Goal: Download file/media

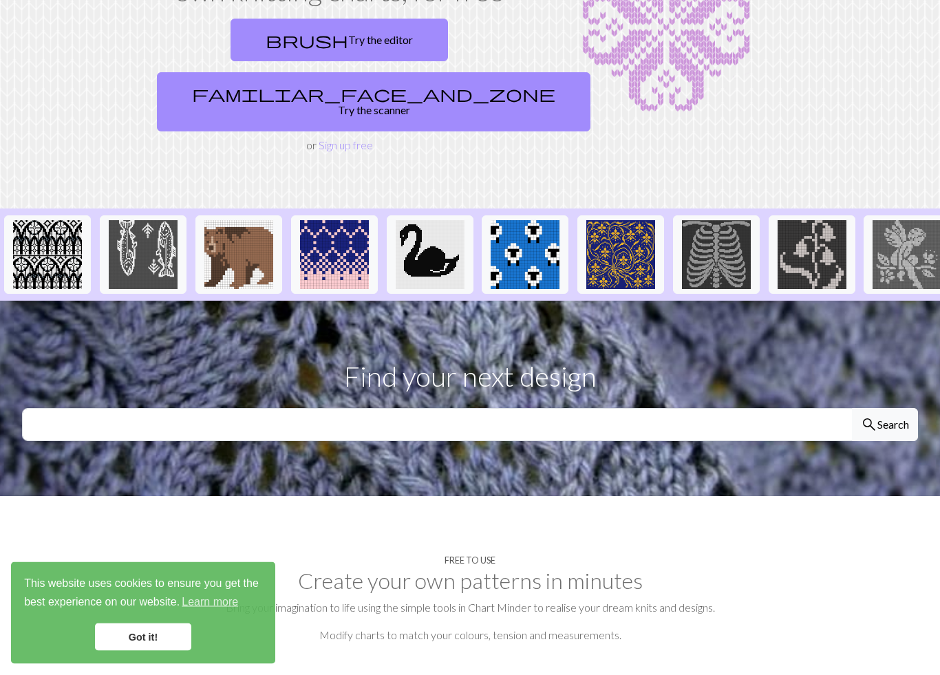
scroll to position [155, 0]
click at [273, 28] on link "brush Try the editor" at bounding box center [339, 40] width 217 height 43
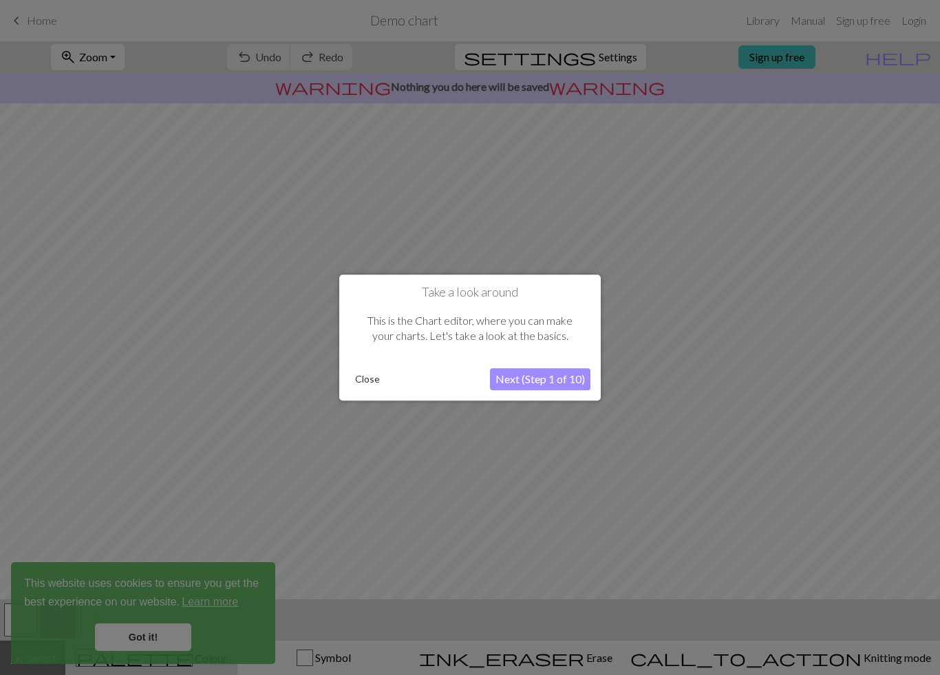
click at [561, 374] on button "Next (Step 1 of 10)" at bounding box center [540, 379] width 100 height 22
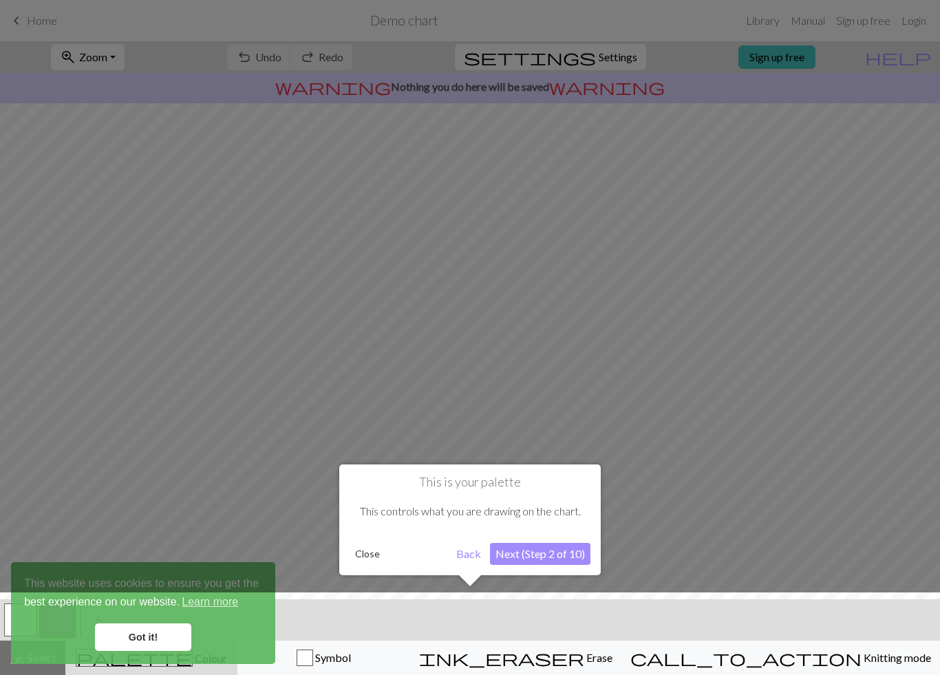
click at [571, 557] on button "Next (Step 2 of 10)" at bounding box center [540, 554] width 100 height 22
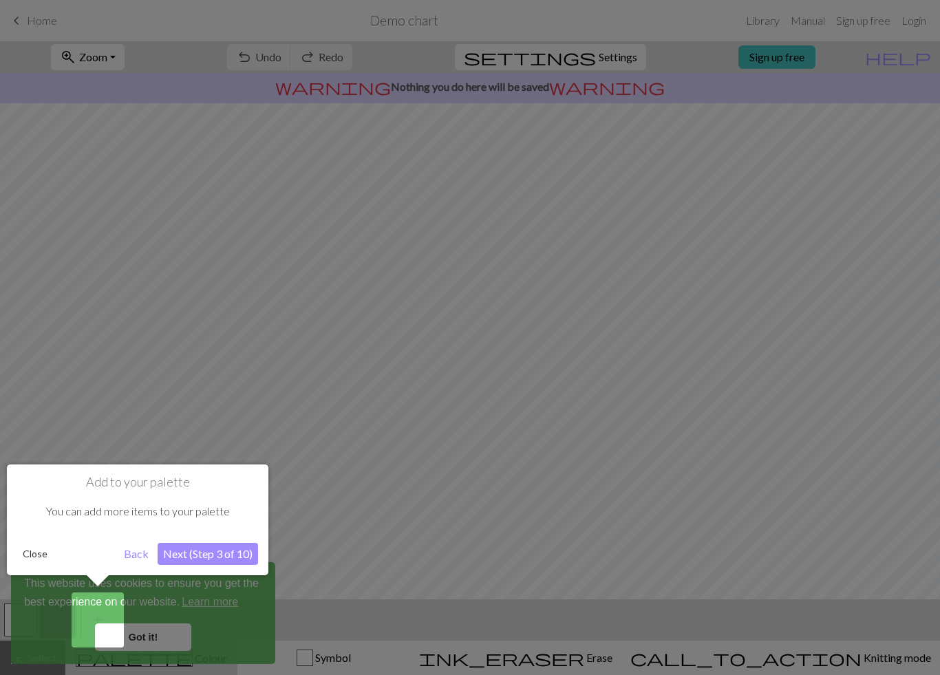
click at [237, 556] on button "Next (Step 3 of 10)" at bounding box center [208, 554] width 100 height 22
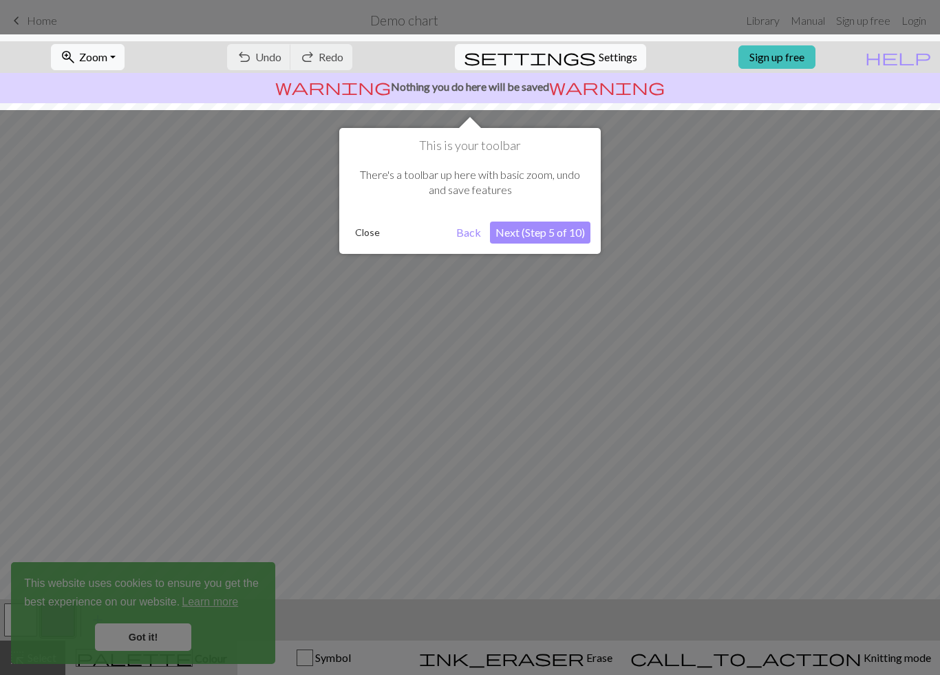
click at [567, 240] on button "Next (Step 5 of 10)" at bounding box center [540, 233] width 100 height 22
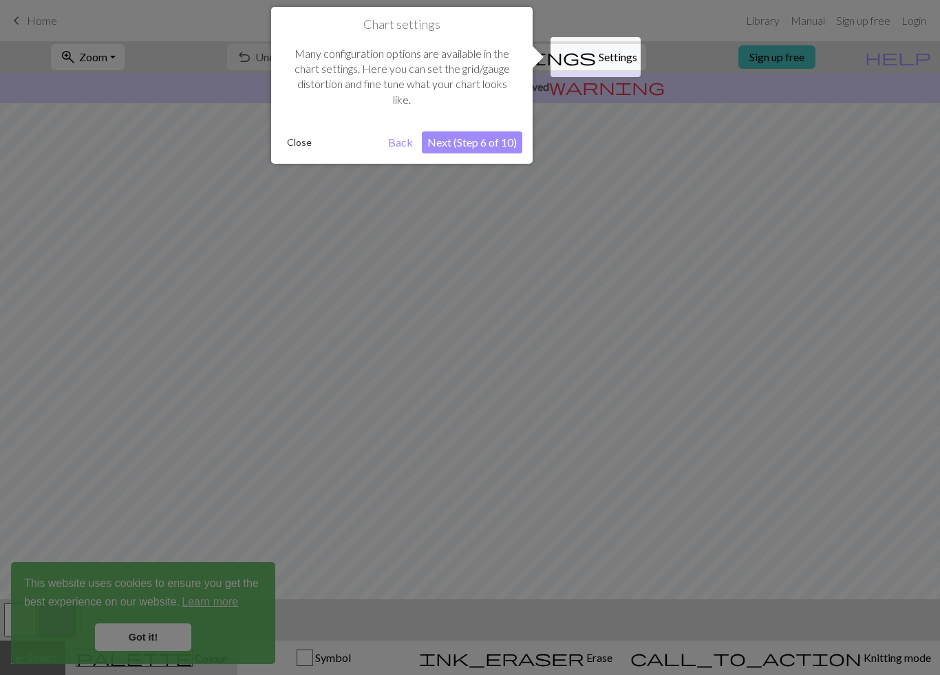
click at [509, 145] on button "Next (Step 6 of 10)" at bounding box center [472, 142] width 100 height 22
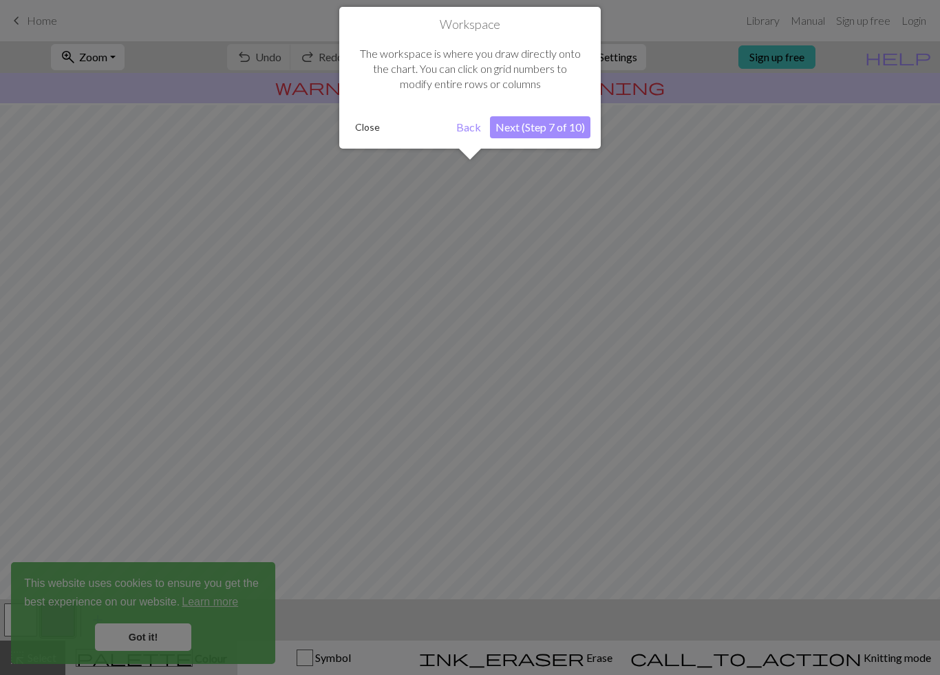
scroll to position [6, 0]
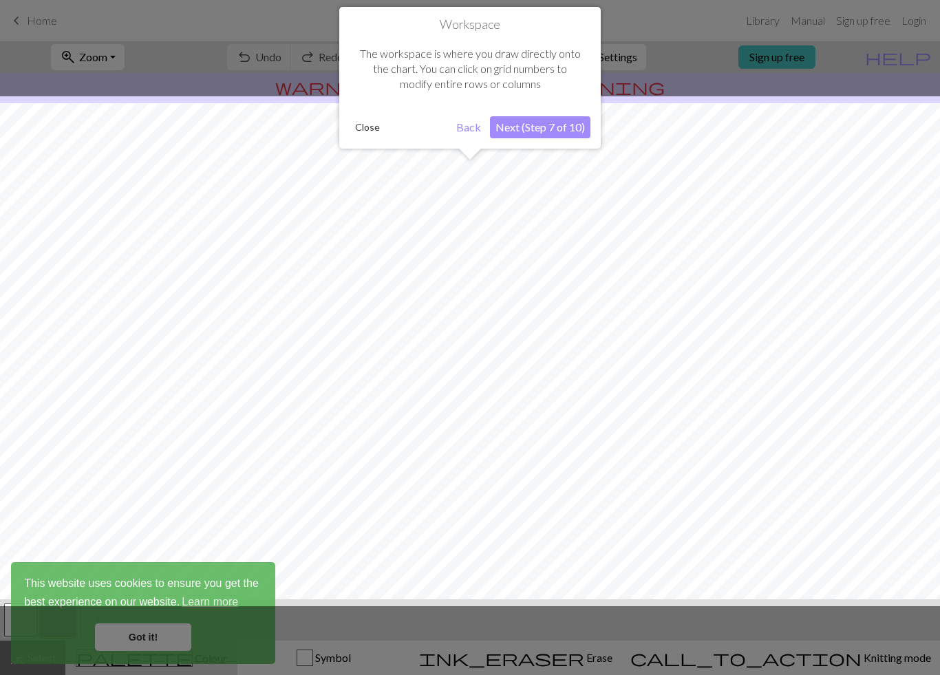
click at [576, 127] on button "Next (Step 7 of 10)" at bounding box center [540, 127] width 100 height 22
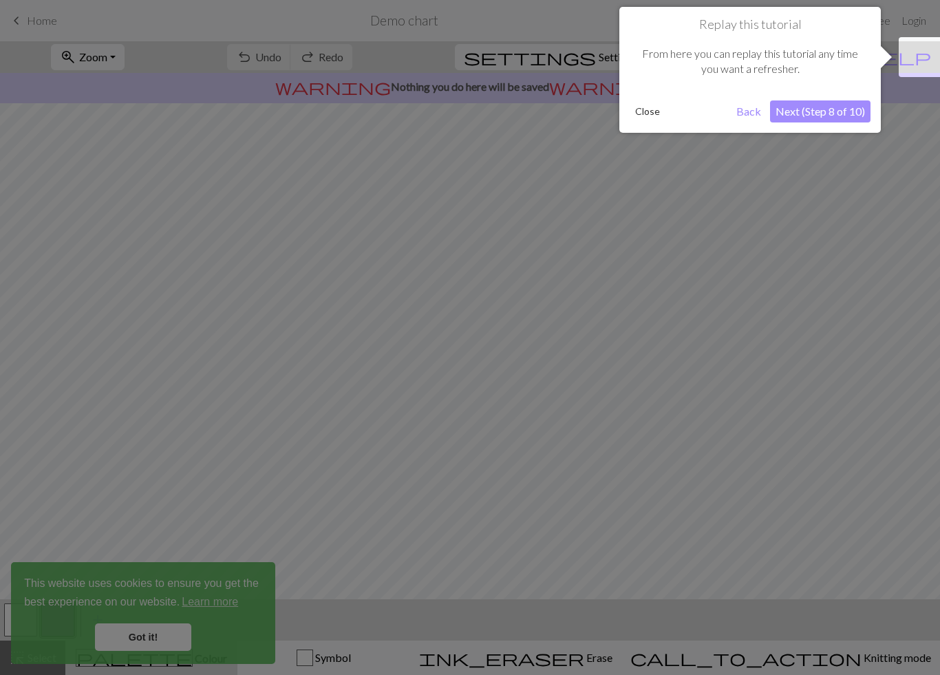
click at [840, 121] on button "Next (Step 8 of 10)" at bounding box center [820, 111] width 100 height 22
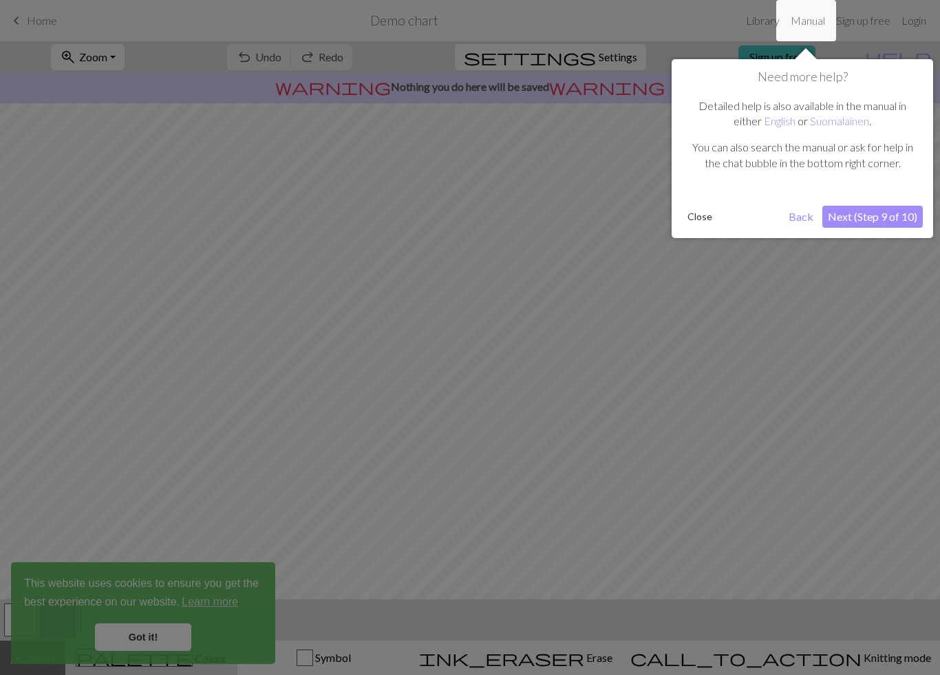
click at [915, 210] on button "Next (Step 9 of 10)" at bounding box center [872, 217] width 100 height 22
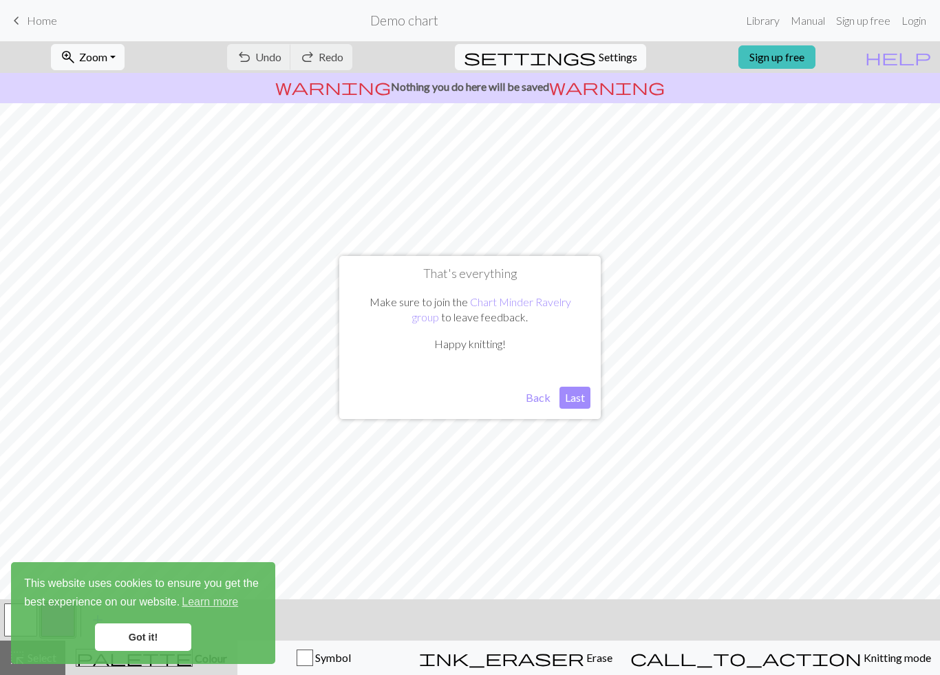
click at [586, 395] on button "Last" at bounding box center [574, 398] width 31 height 22
click at [125, 56] on button "zoom_in Zoom Zoom" at bounding box center [88, 57] width 74 height 26
click at [619, 58] on span "Settings" at bounding box center [618, 57] width 39 height 17
select select "aran"
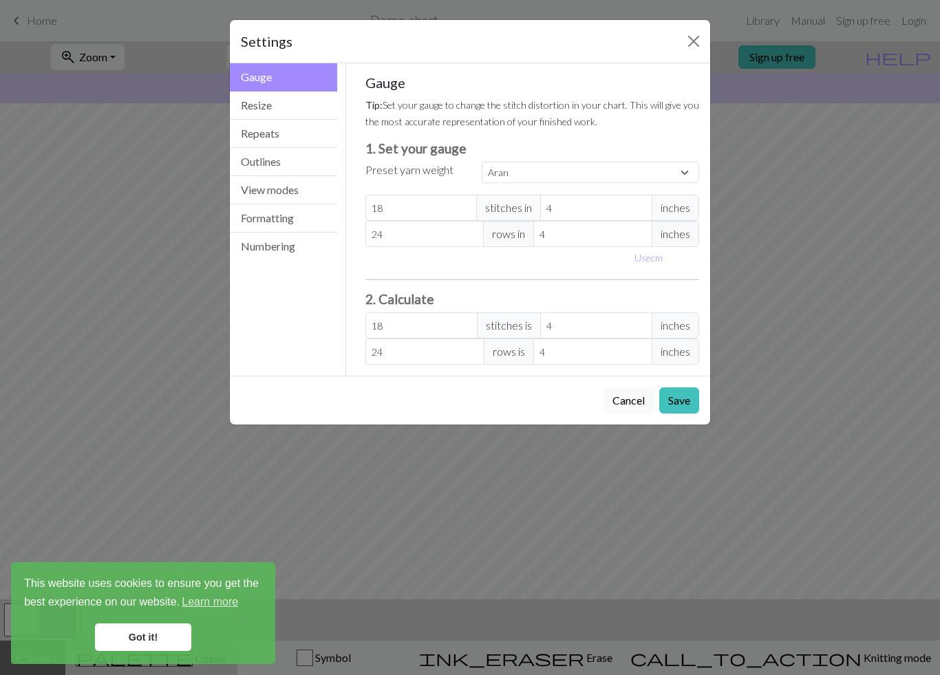
click at [689, 41] on button "Close" at bounding box center [694, 41] width 22 height 22
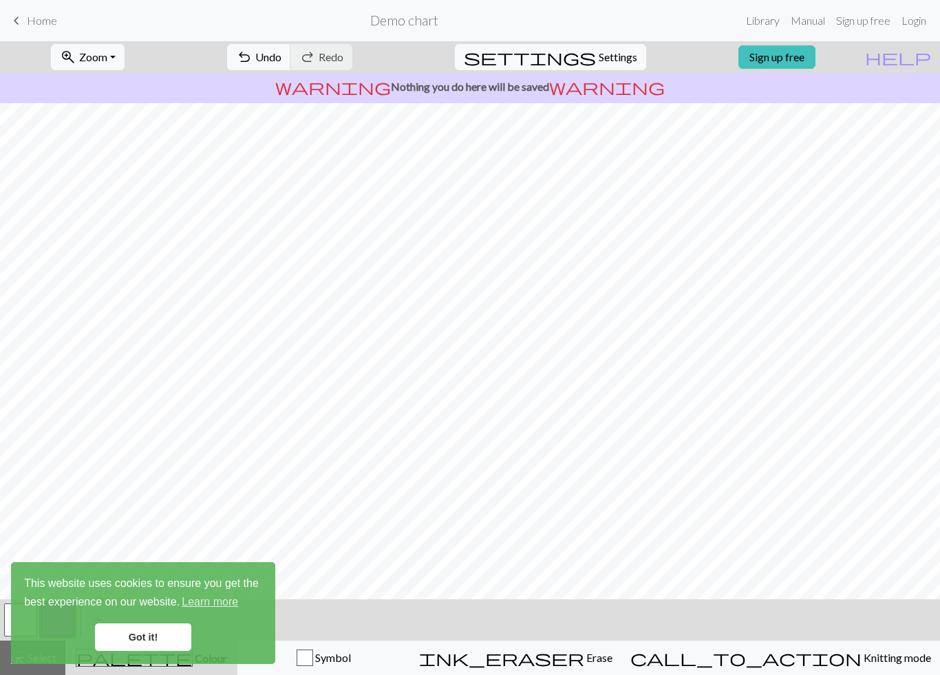
click at [159, 624] on link "Got it!" at bounding box center [143, 637] width 96 height 28
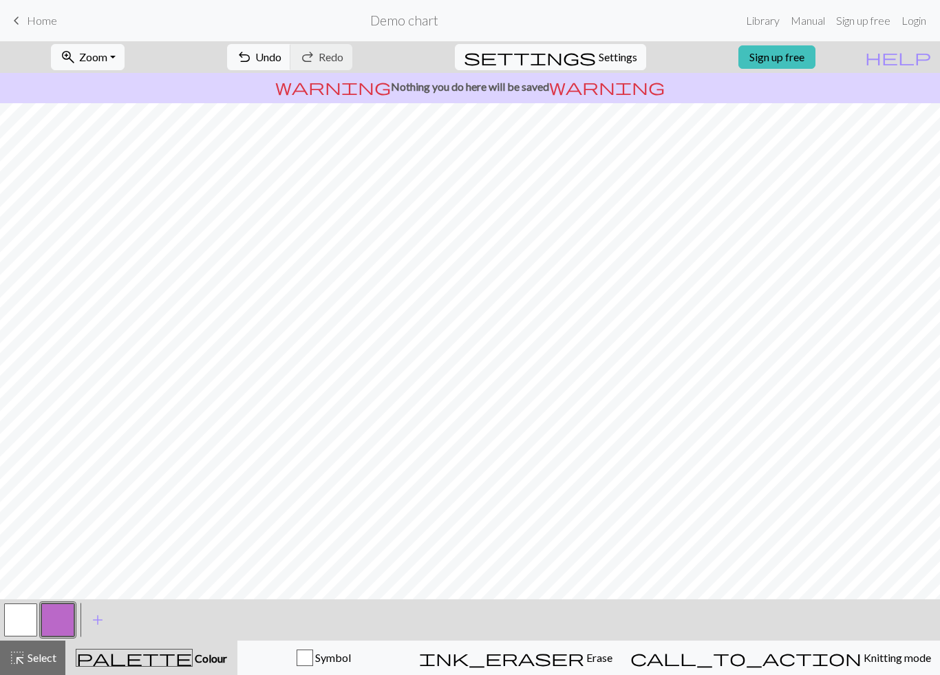
click at [612, 624] on span "Erase" at bounding box center [598, 657] width 28 height 13
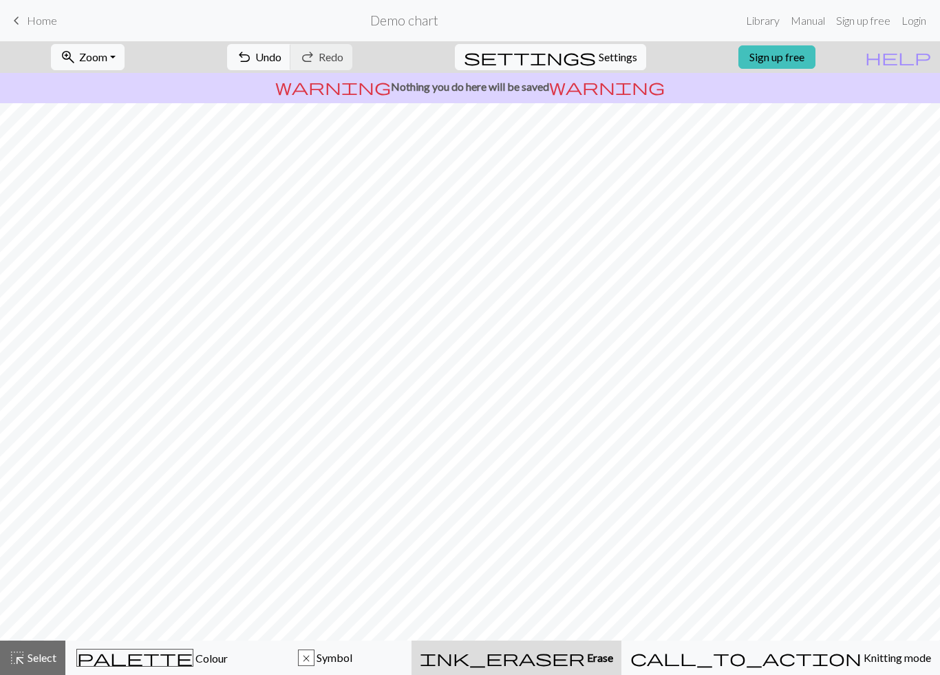
click at [613, 624] on span "Erase" at bounding box center [599, 657] width 28 height 13
click at [610, 624] on span "Erase" at bounding box center [599, 657] width 28 height 13
click at [609, 624] on span "Erase" at bounding box center [599, 657] width 28 height 13
click at [613, 624] on span "Erase" at bounding box center [599, 657] width 28 height 13
click at [387, 624] on button "x Symbol" at bounding box center [325, 658] width 173 height 34
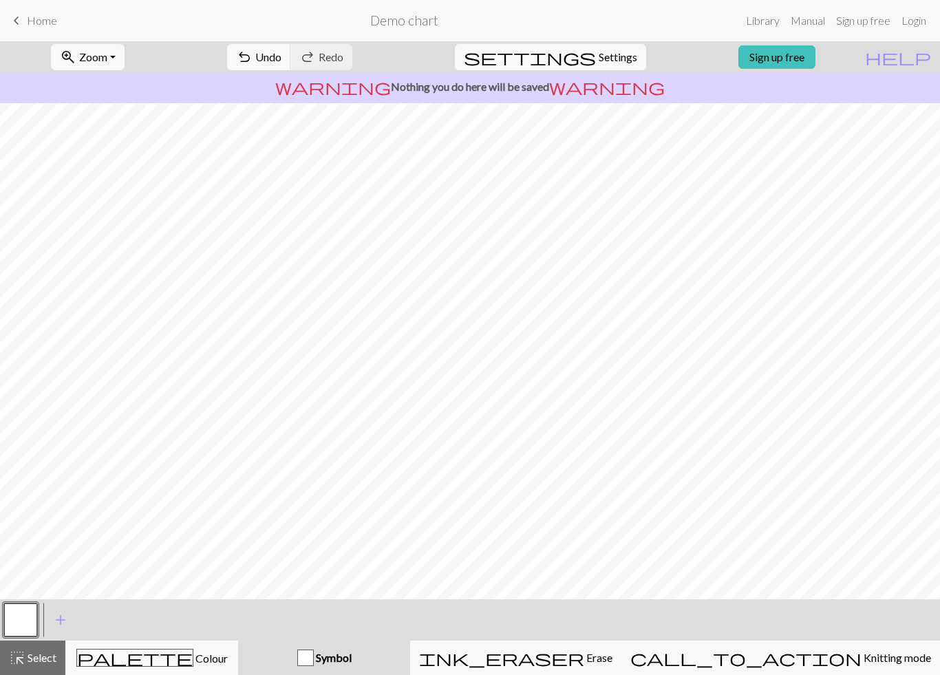
click at [584, 624] on span "ink_eraser" at bounding box center [501, 657] width 165 height 19
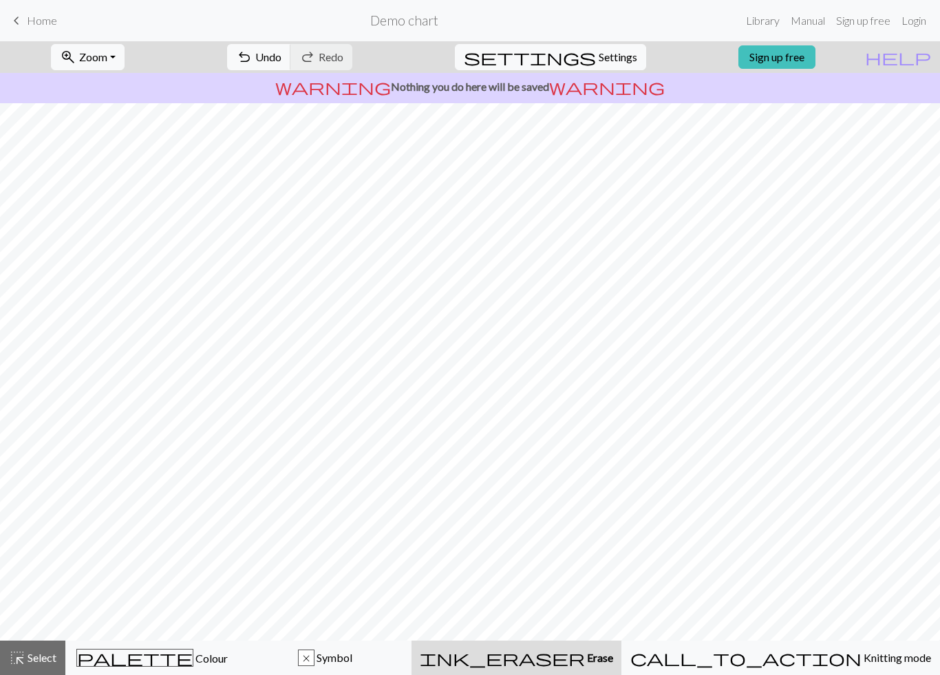
click at [189, 624] on button "palette Colour Colour" at bounding box center [151, 658] width 173 height 34
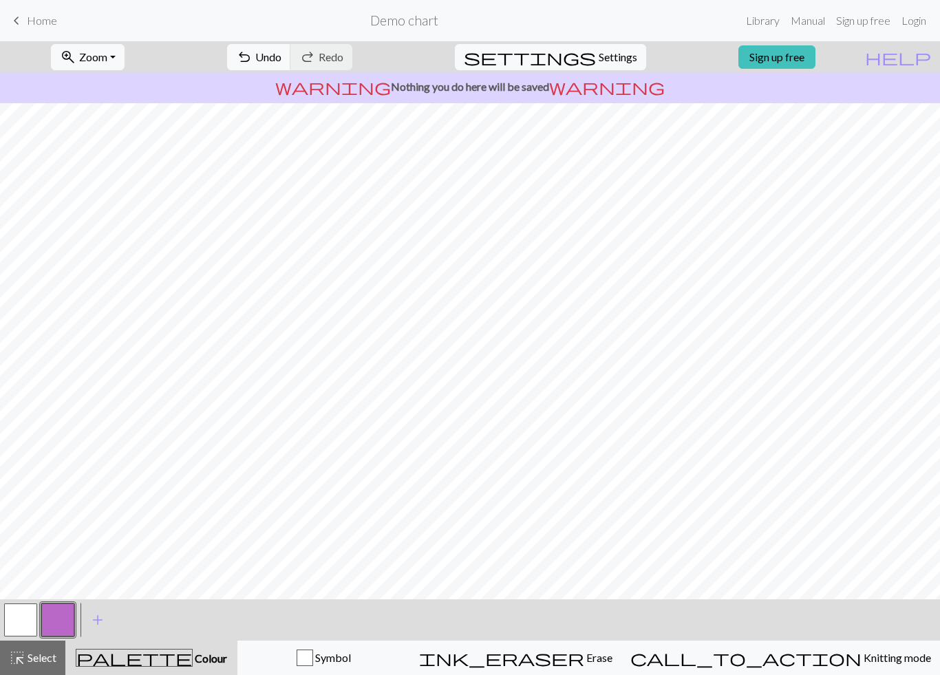
click at [839, 624] on button "call_to_action Knitting mode Knitting mode" at bounding box center [780, 658] width 319 height 34
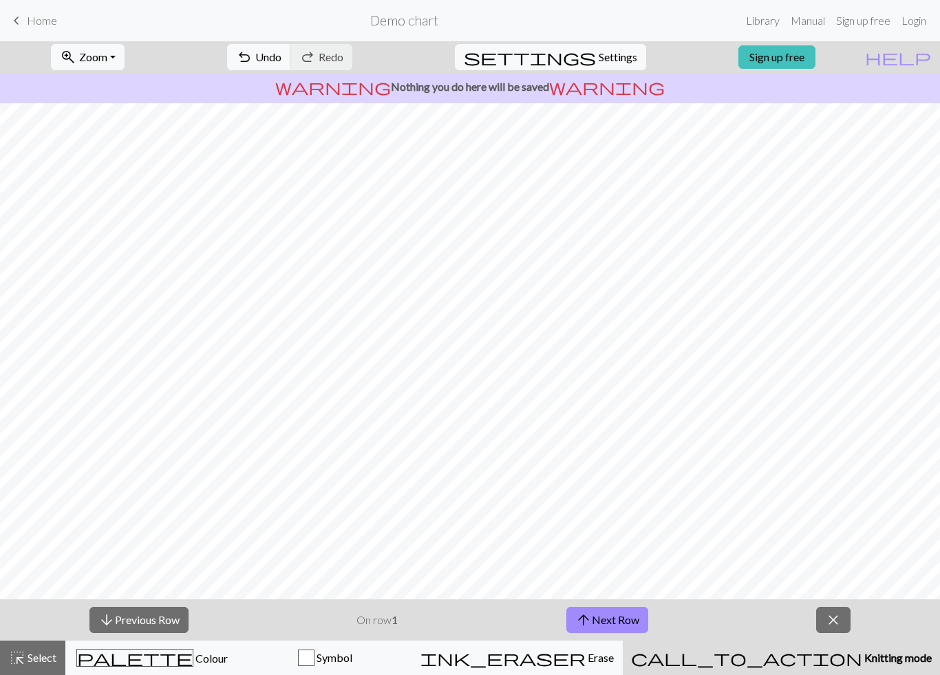
click at [612, 624] on button "arrow_upward Next Row" at bounding box center [607, 620] width 82 height 26
click at [617, 624] on button "arrow_upward Next Row" at bounding box center [607, 620] width 82 height 26
click at [624, 622] on button "arrow_upward Next Row" at bounding box center [607, 620] width 82 height 26
click at [619, 624] on button "arrow_upward Next Row" at bounding box center [607, 620] width 82 height 26
click at [815, 50] on link "Sign up free" at bounding box center [776, 56] width 77 height 23
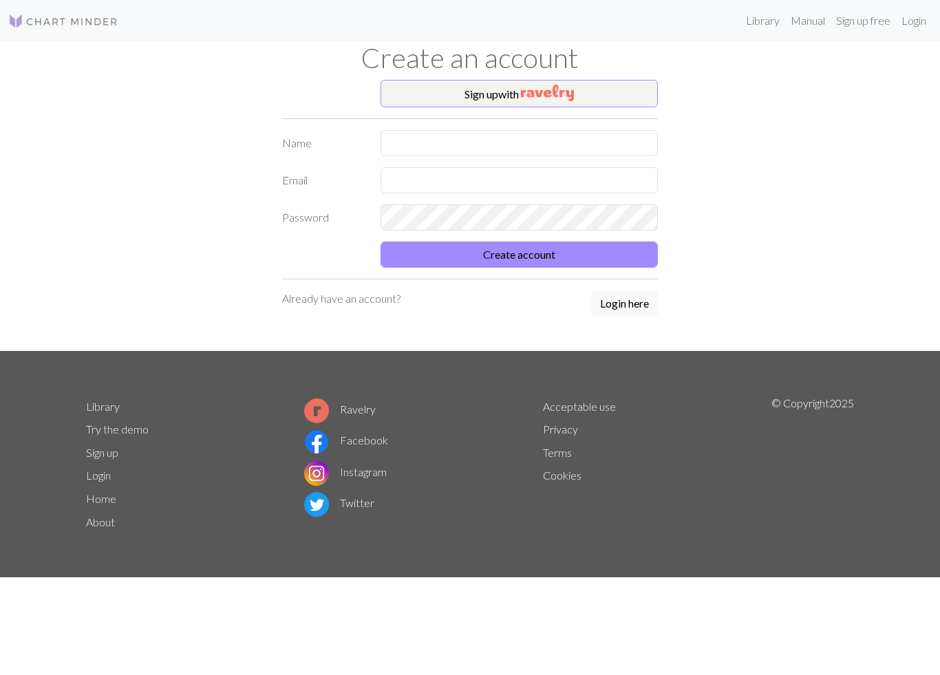
click at [760, 28] on link "Library" at bounding box center [762, 21] width 45 height 28
click at [762, 24] on link "Library" at bounding box center [762, 21] width 45 height 28
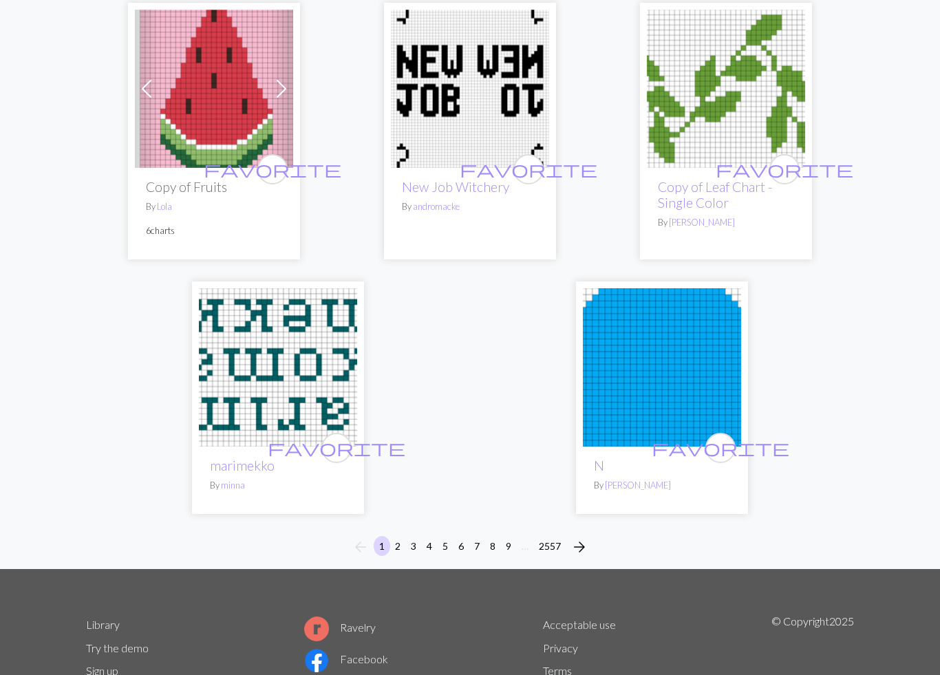
scroll to position [4524, 0]
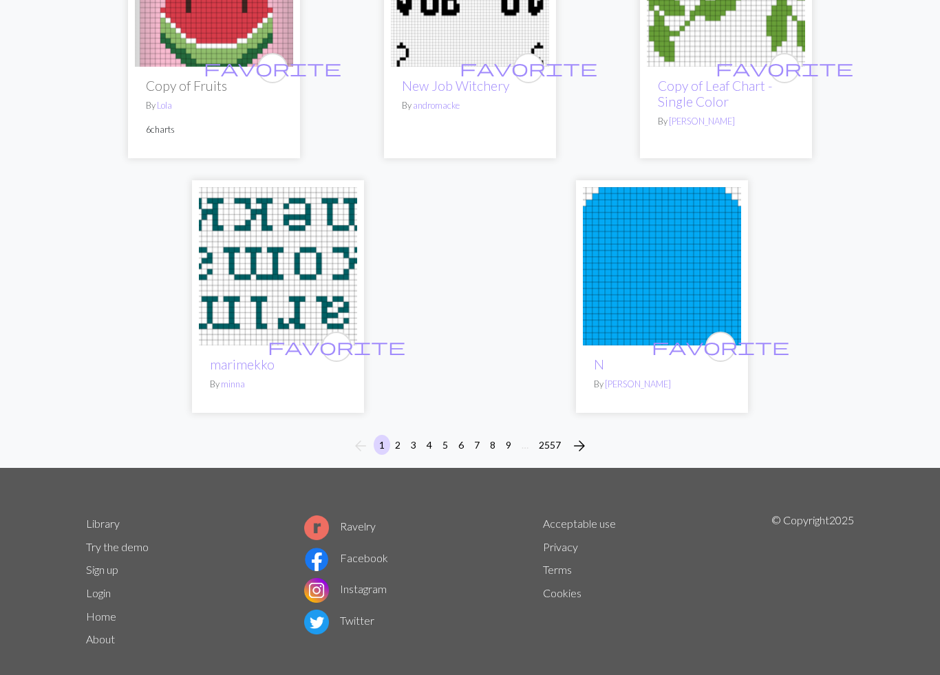
click at [391, 435] on button "2" at bounding box center [397, 445] width 17 height 20
click at [399, 435] on button "2" at bounding box center [397, 445] width 17 height 20
click at [407, 435] on button "3" at bounding box center [413, 445] width 17 height 20
click at [403, 435] on button "2" at bounding box center [397, 445] width 17 height 20
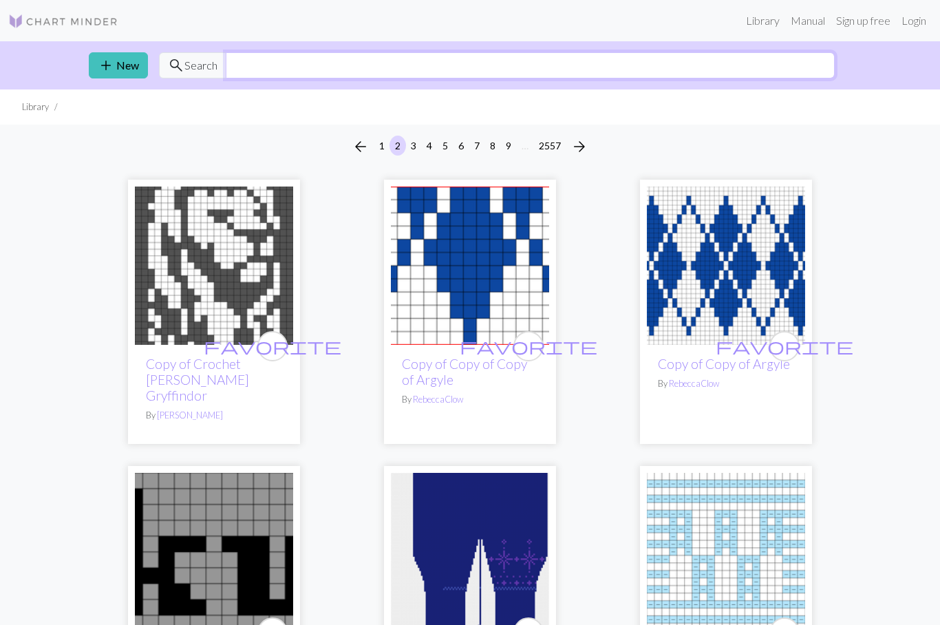
click at [297, 56] on input "text" at bounding box center [530, 65] width 609 height 26
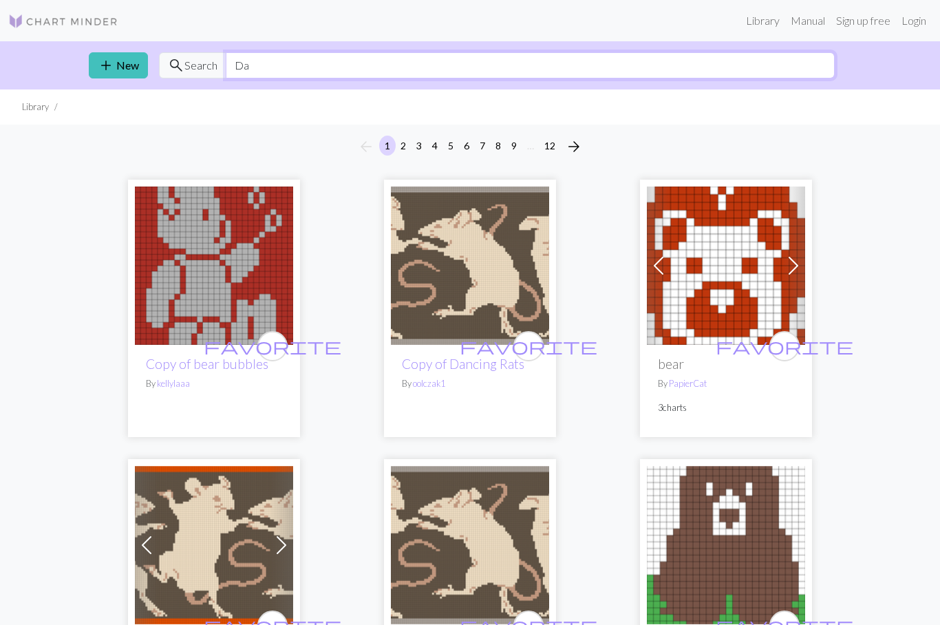
type input "D"
type input "Grateful Dead"
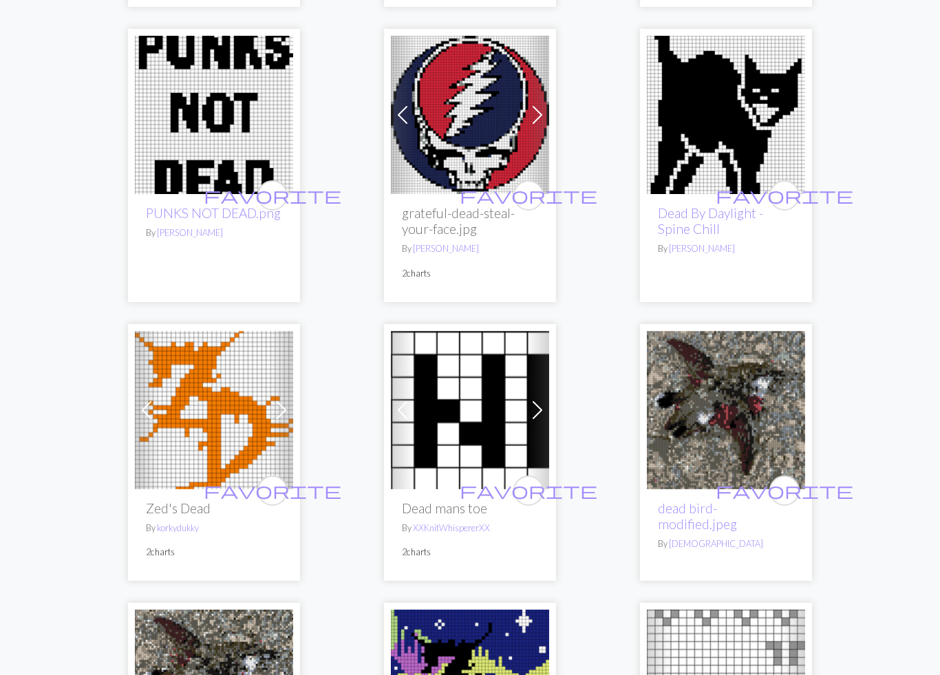
scroll to position [1795, 0]
click at [471, 186] on img at bounding box center [470, 115] width 158 height 158
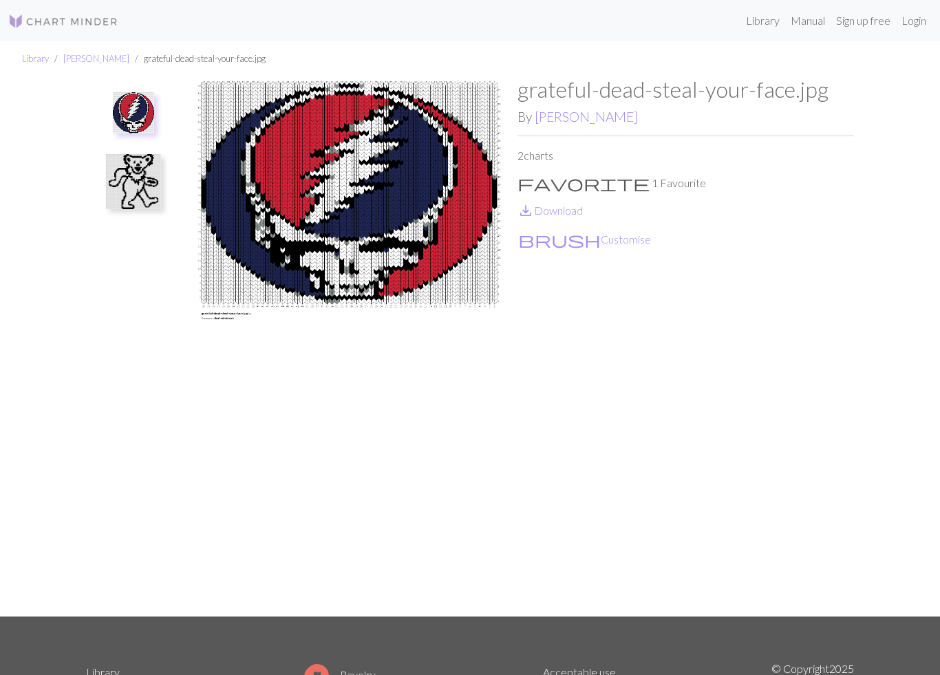
click at [140, 179] on img at bounding box center [133, 181] width 55 height 55
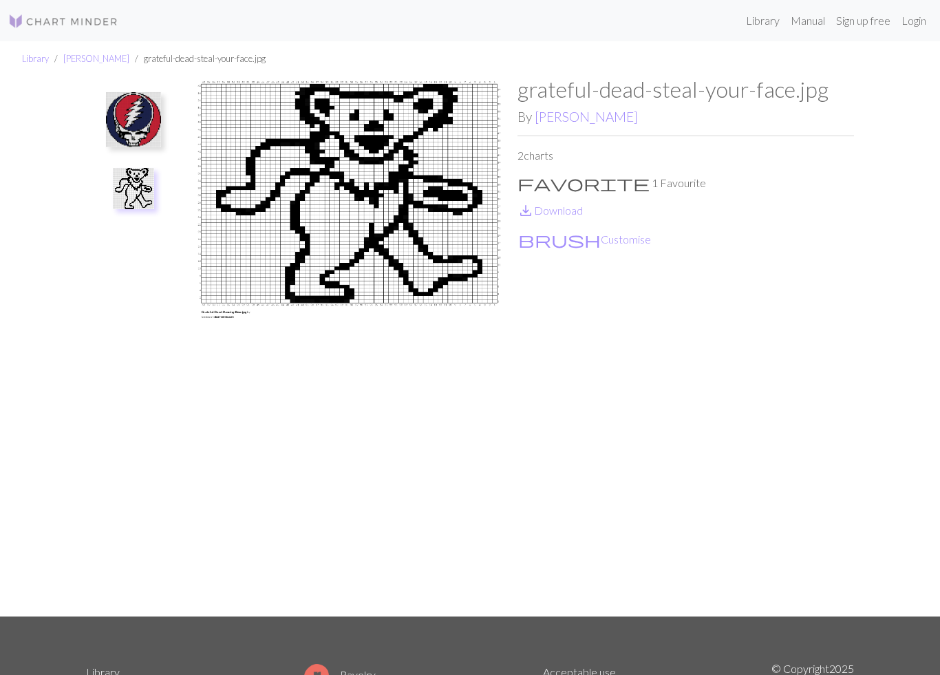
click at [557, 213] on link "save_alt Download" at bounding box center [549, 210] width 65 height 13
